Goal: Task Accomplishment & Management: Manage account settings

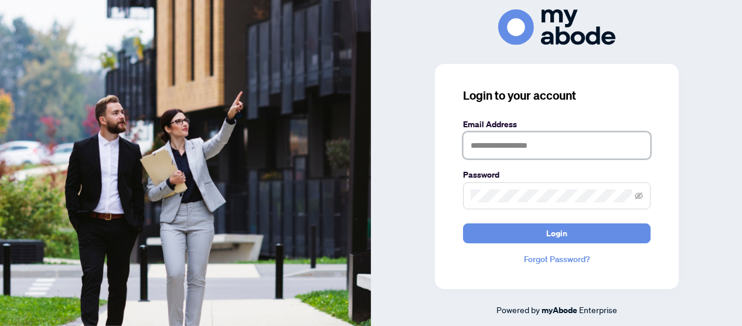
click at [475, 142] on input "text" at bounding box center [557, 145] width 188 height 27
type input "**********"
click at [463, 223] on button "Login" at bounding box center [557, 233] width 188 height 20
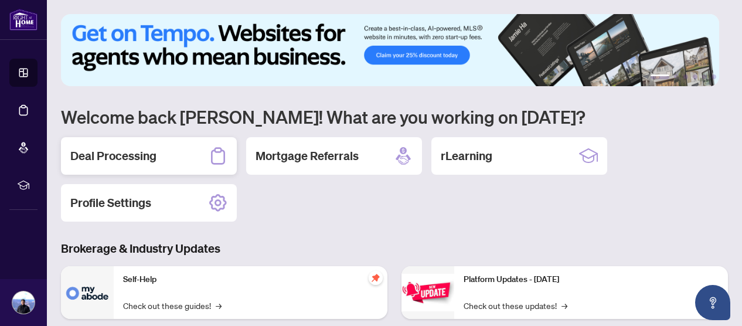
click at [134, 152] on h2 "Deal Processing" at bounding box center [113, 156] width 86 height 16
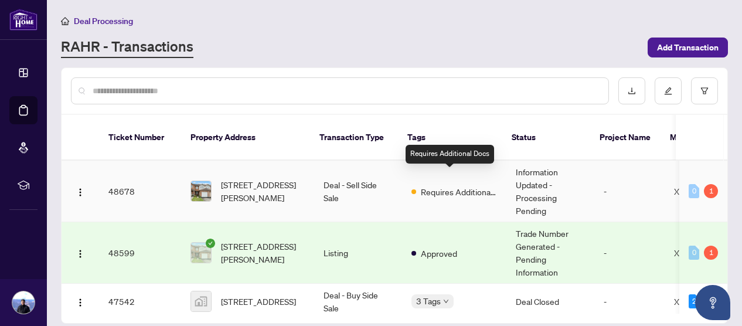
click at [430, 185] on span "Requires Additional Docs" at bounding box center [459, 191] width 76 height 13
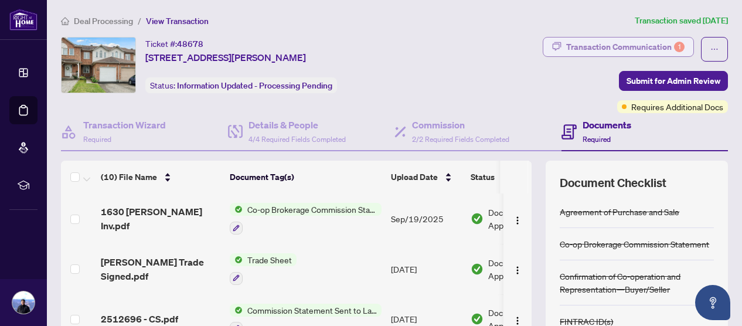
click at [584, 44] on div "Transaction Communication 1" at bounding box center [625, 47] width 118 height 19
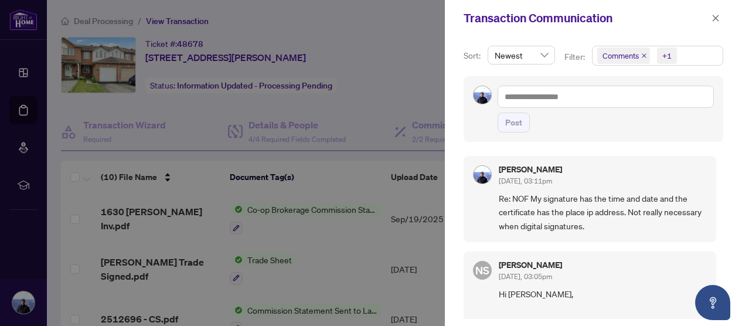
click at [543, 52] on span "Newest" at bounding box center [521, 55] width 53 height 18
click at [716, 14] on icon "close" at bounding box center [716, 18] width 8 height 8
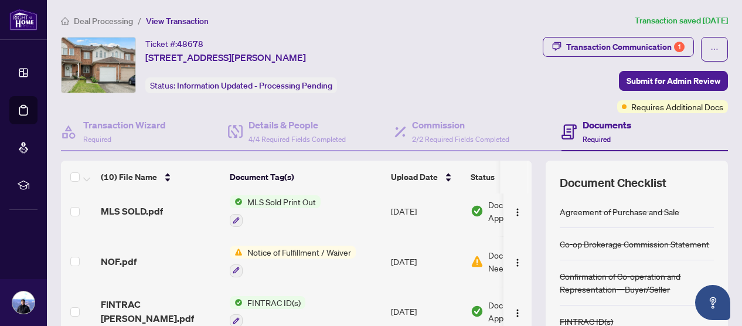
scroll to position [176, 0]
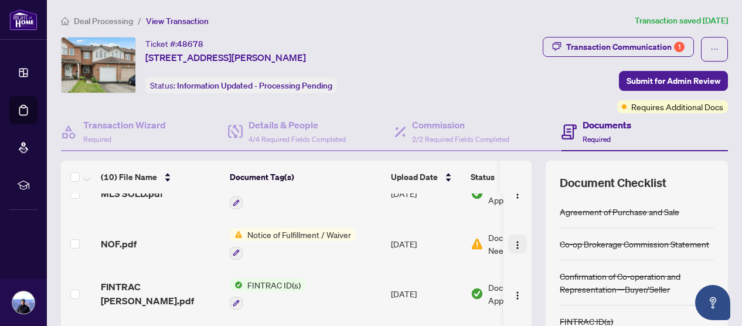
click at [513, 242] on img "button" at bounding box center [517, 244] width 9 height 9
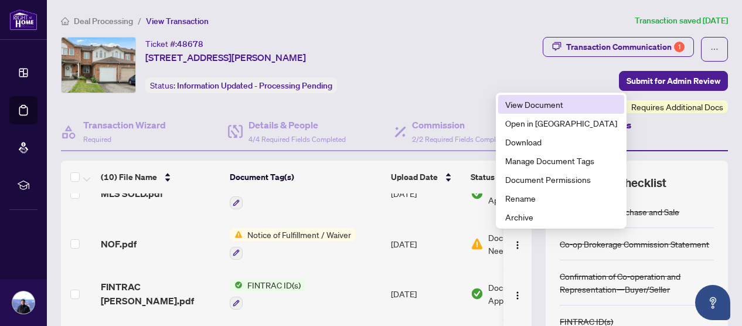
click at [526, 103] on span "View Document" at bounding box center [561, 104] width 112 height 13
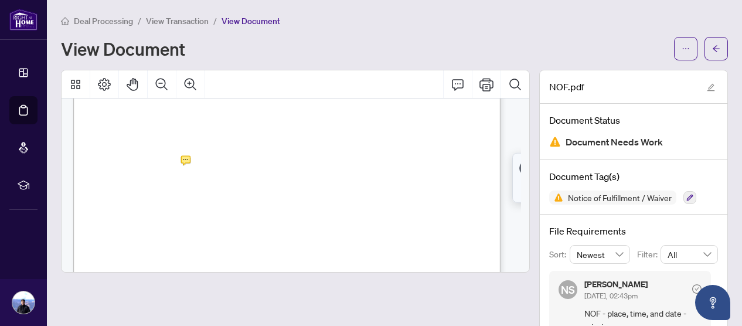
scroll to position [352, 0]
